Goal: Task Accomplishment & Management: Complete application form

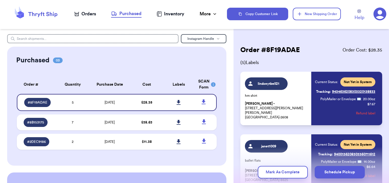
click at [83, 16] on div "Orders" at bounding box center [85, 14] width 22 height 7
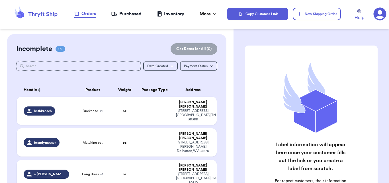
click at [300, 20] on div "Copy Customer Link New Shipping Order Help" at bounding box center [308, 14] width 162 height 19
click at [316, 11] on button "New Shipping Order" at bounding box center [317, 14] width 48 height 13
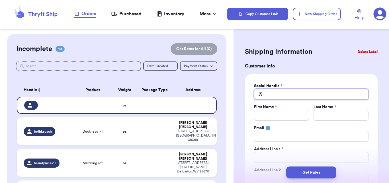
click at [272, 91] on input "Total Amount Paid" at bounding box center [311, 94] width 115 height 11
type input "b"
type input "bb"
type input "bbo"
type input "bbow"
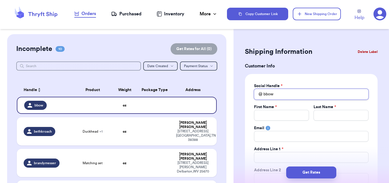
type input "bbow8"
type input "bbow89"
type input "B"
type input "Br"
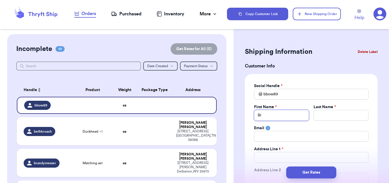
type input "Bra"
type input "Bran"
type input "Brand"
type input "[PERSON_NAME]"
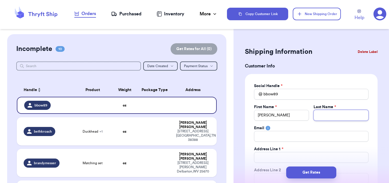
type input "B"
type input "Bo"
type input "Bow"
type input "Bowm"
type input "Bowma"
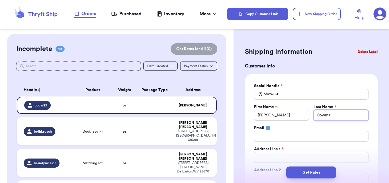
type input "[PERSON_NAME]"
click at [271, 135] on input "Total Amount Paid" at bounding box center [311, 136] width 115 height 11
type input "b"
type input "bo"
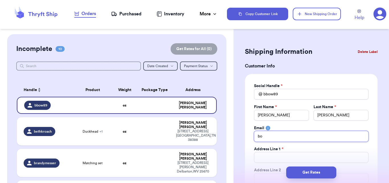
type input "bow"
type input "bows"
type input "[EMAIL_ADDRESS][DOMAIN_NAME]"
type input "1"
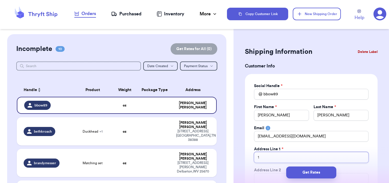
type input "15"
type input "151"
type input "151 B"
type input "151 Bl"
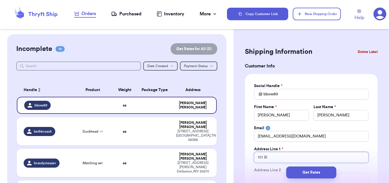
type input "151 Bla"
type input "151 Blac"
type input "151 Black"
type input "151 Blackb"
type input "151 Blackbe"
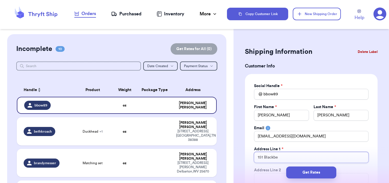
type input "151 Blackber"
type input "151 Blackbery"
type input "151 Blackberyy"
type input "151 Blackberyy L"
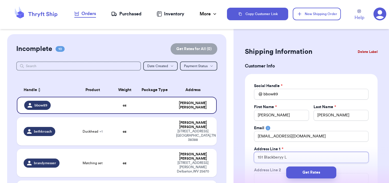
type input "151 Blackberyy La"
type input "151 Blackberyy L"
type input "151 Blackberyy"
type input "151 Blackbery"
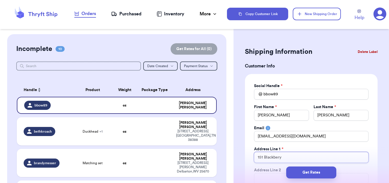
type input "151 Blackber"
type input "151 Blackberr"
type input "151 Blackberry"
type input "151 Blackberry L"
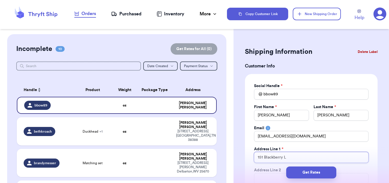
type input "151 Blackberry La"
type input "151 Blackberry Lan"
type input "[STREET_ADDRESS]"
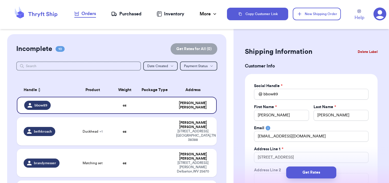
scroll to position [22, 0]
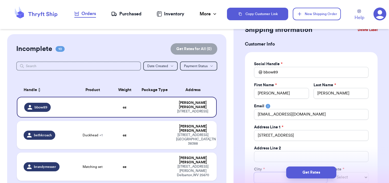
type input "O"
type input "Or"
type input "Orl"
type input "Orla"
type input "[PERSON_NAME]"
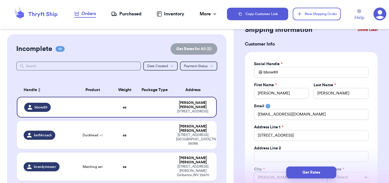
type input "Orland"
type input "[PERSON_NAME]"
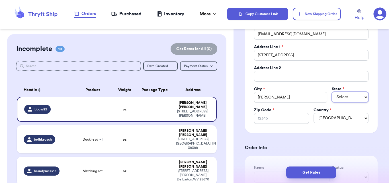
scroll to position [111, 0]
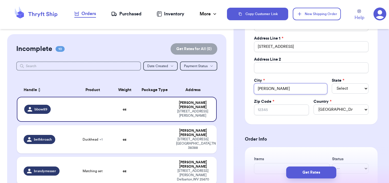
click at [296, 85] on input "[PERSON_NAME]" at bounding box center [291, 89] width 74 height 11
type input "Orland"
type input "Orlando"
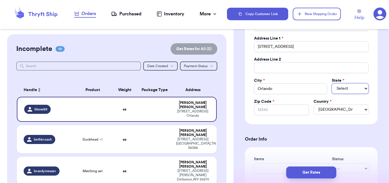
select select "KS"
select select "KY"
type input "4"
type input "40"
type input "404"
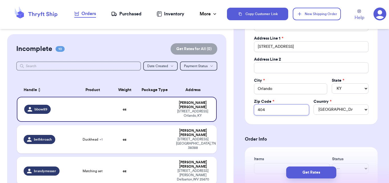
type input "4046"
type input "40460"
type input "40460-"
type input "40460-9"
type input "40460-90"
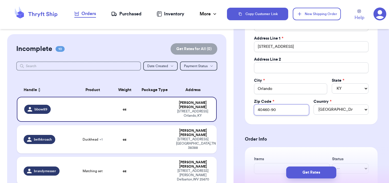
type input "40460-907"
type input "40460-9076"
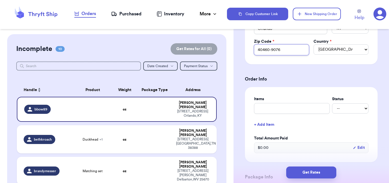
scroll to position [184, 0]
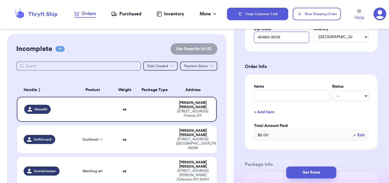
type input "40460-9076"
click at [307, 96] on input "text" at bounding box center [292, 96] width 76 height 11
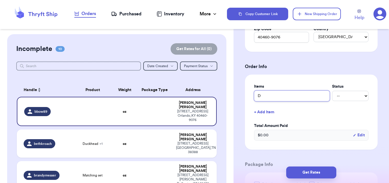
type input "DF"
type input "D"
type input "d"
type input "de"
type input "dep"
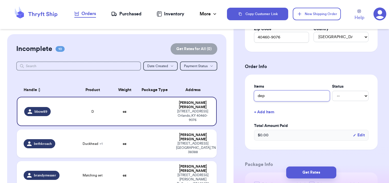
type input "depo"
type input "depop"
type input "depop d"
type input "depop dr"
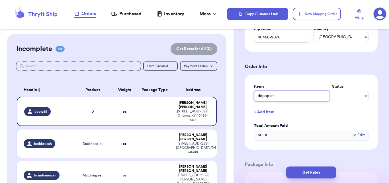
type input "depop dre"
type input "depop dres"
type input "depop dress"
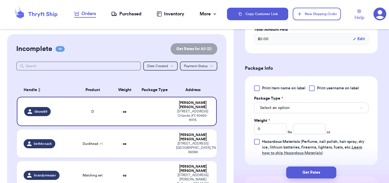
scroll to position [281, 0]
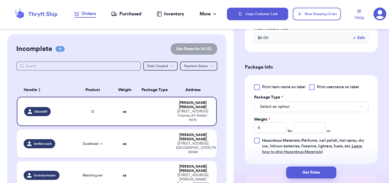
type input "depop dress"
click at [322, 111] on button "Select an option" at bounding box center [311, 106] width 115 height 11
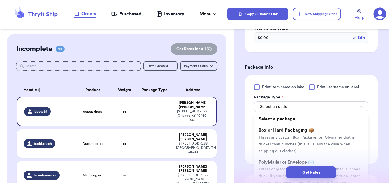
click at [269, 164] on div "Get Rates" at bounding box center [312, 172] width 156 height 21
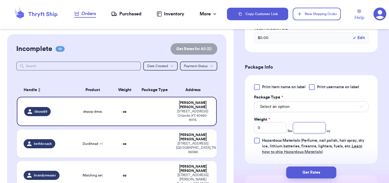
click at [309, 129] on input "number" at bounding box center [309, 128] width 32 height 11
type input "11"
click at [292, 106] on button "Select an option" at bounding box center [311, 106] width 115 height 11
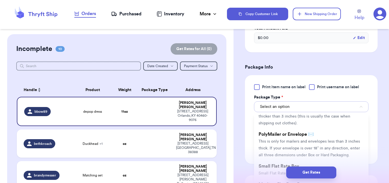
scroll to position [33, 0]
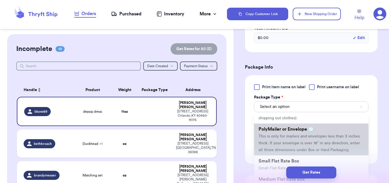
click at [313, 143] on span "This is only for mailers and envelopes less than 3 inches thick. If your envelo…" at bounding box center [309, 144] width 101 height 18
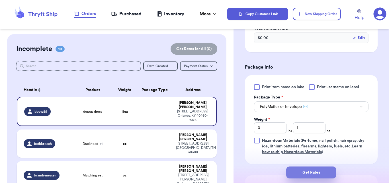
click at [301, 177] on button "Get Rates" at bounding box center [311, 173] width 50 height 12
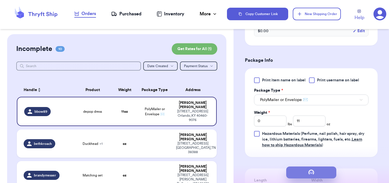
scroll to position [0, 0]
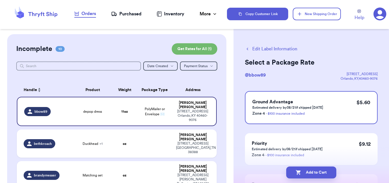
click at [301, 177] on button "Add to Cart" at bounding box center [311, 173] width 50 height 12
checkbox input "true"
